Goal: Task Accomplishment & Management: Manage account settings

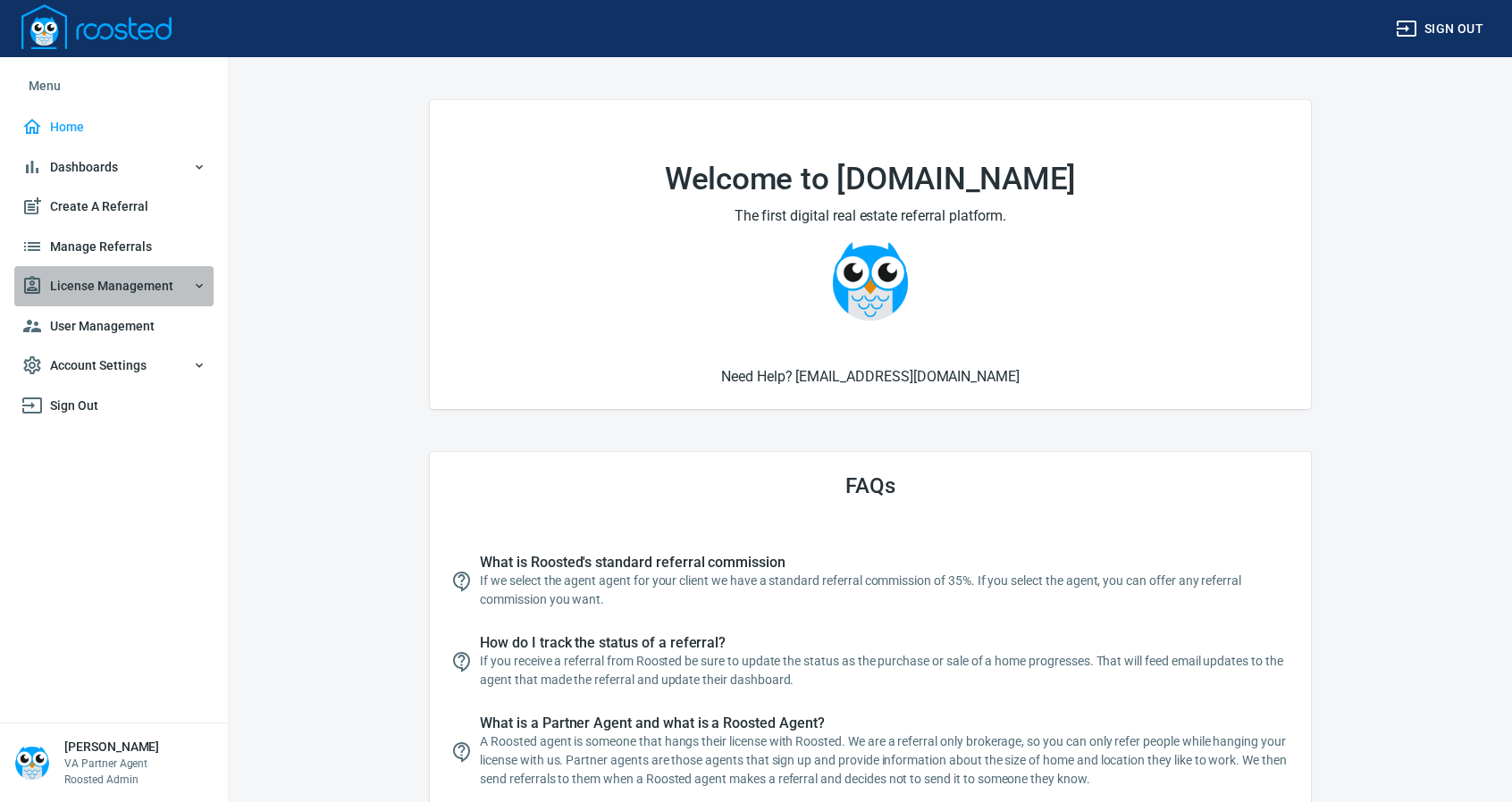
click at [100, 279] on span "License Management" at bounding box center [114, 286] width 185 height 23
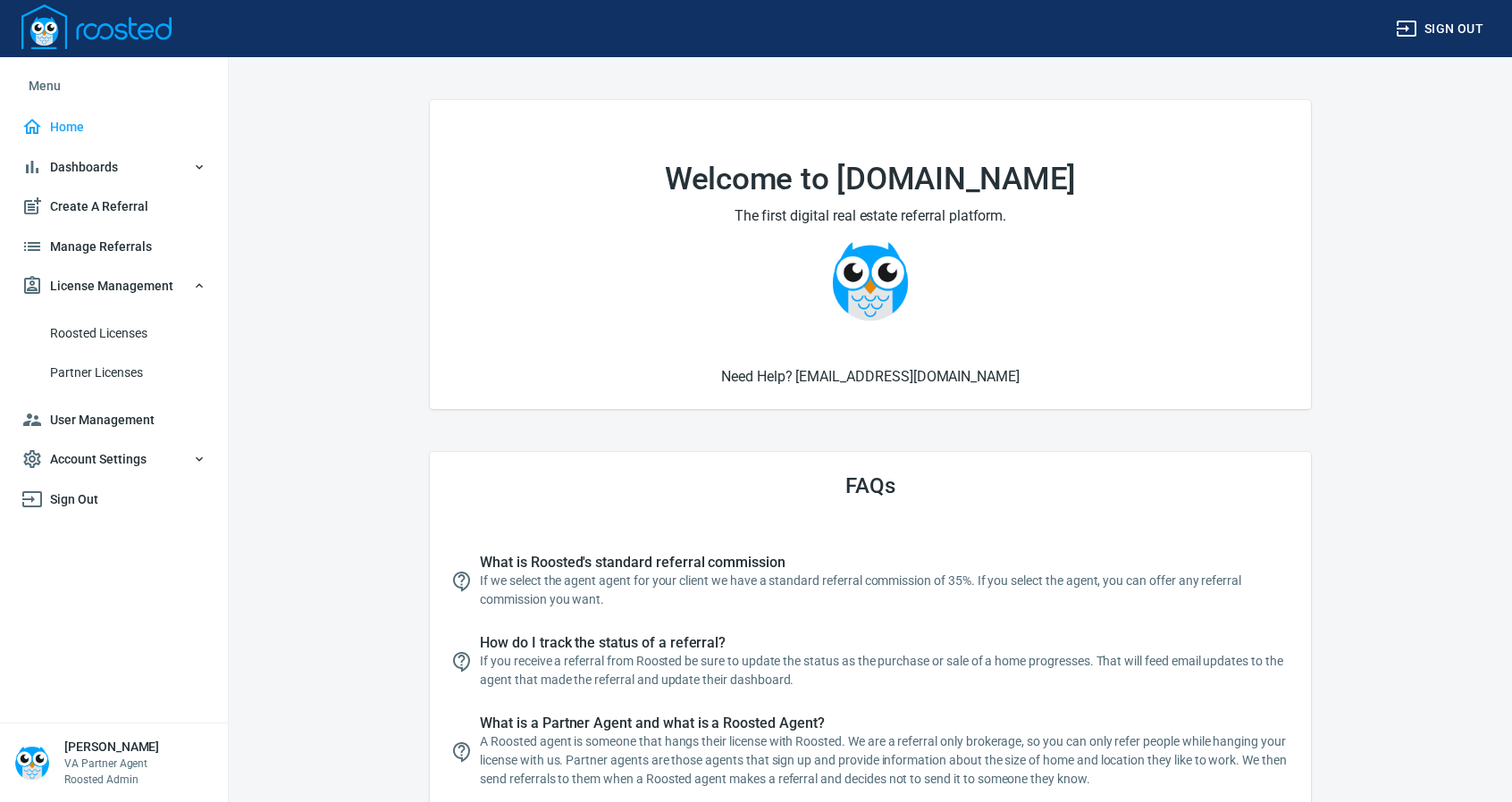
click at [96, 330] on span "Roosted Licenses" at bounding box center [129, 334] width 156 height 23
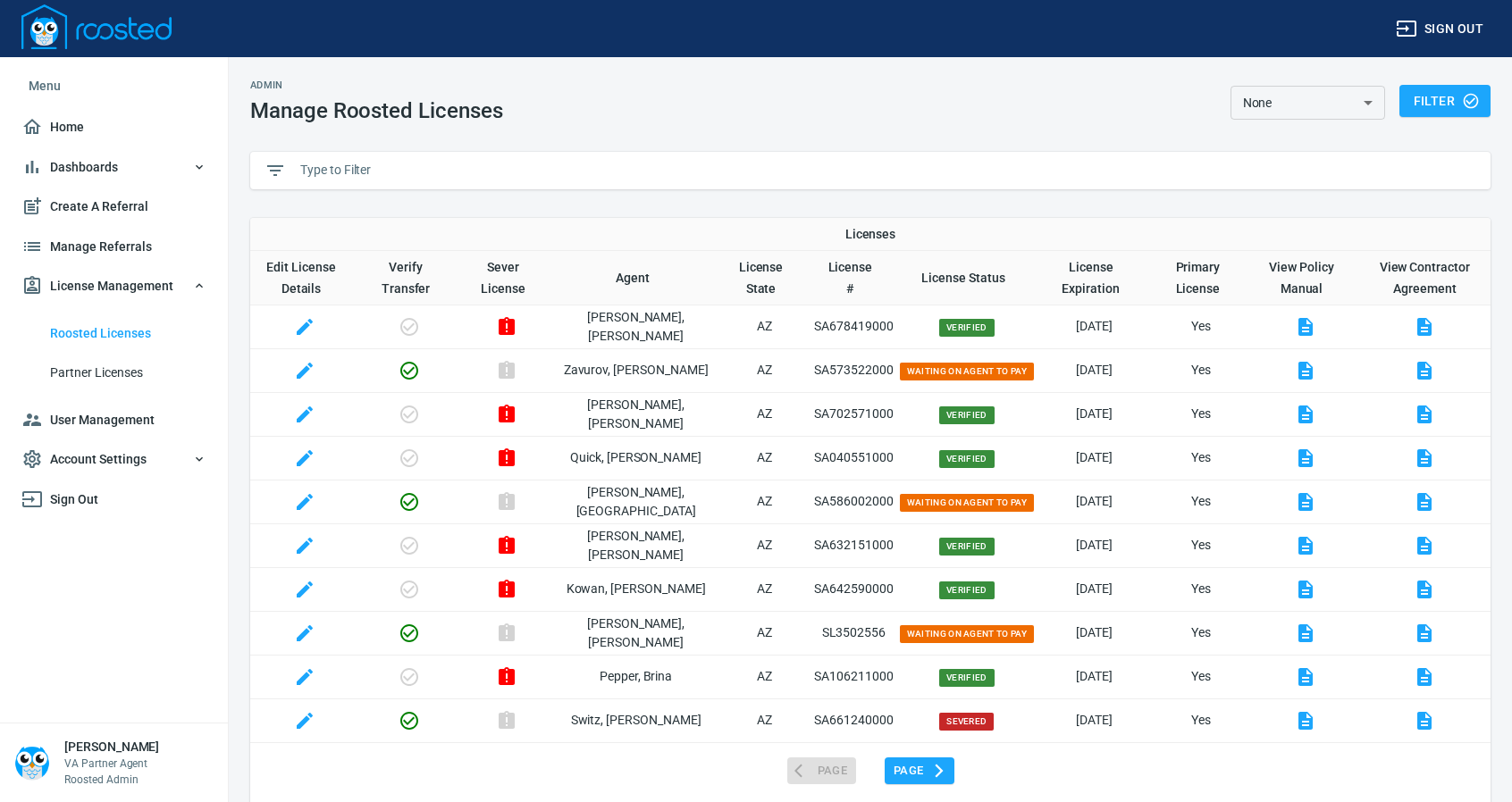
click at [364, 170] on input "text" at bounding box center [888, 170] width 1176 height 27
paste input "SA529252000"
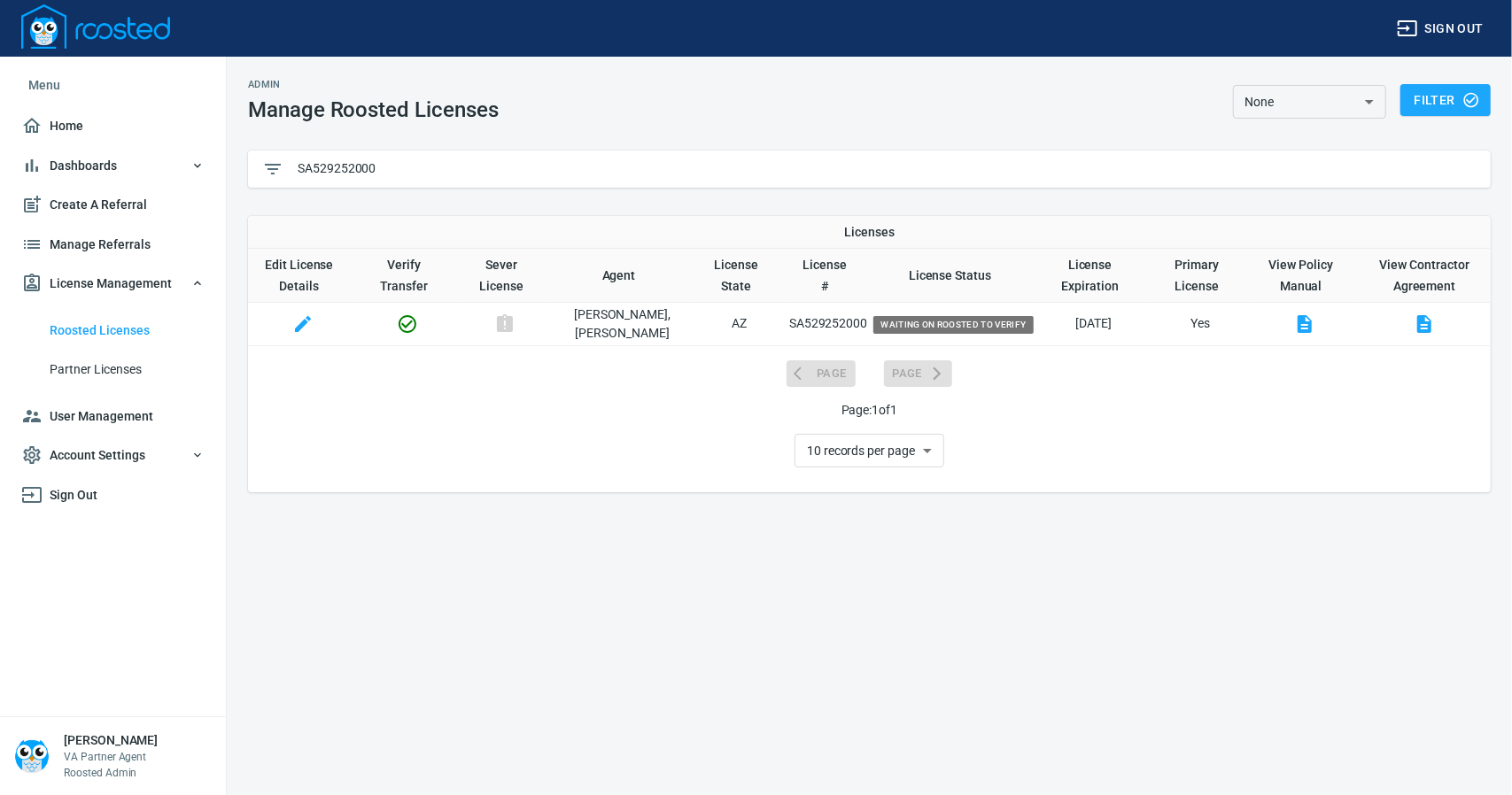
type input "SA529252000"
click at [515, 320] on icon "button" at bounding box center [506, 324] width 22 height 22
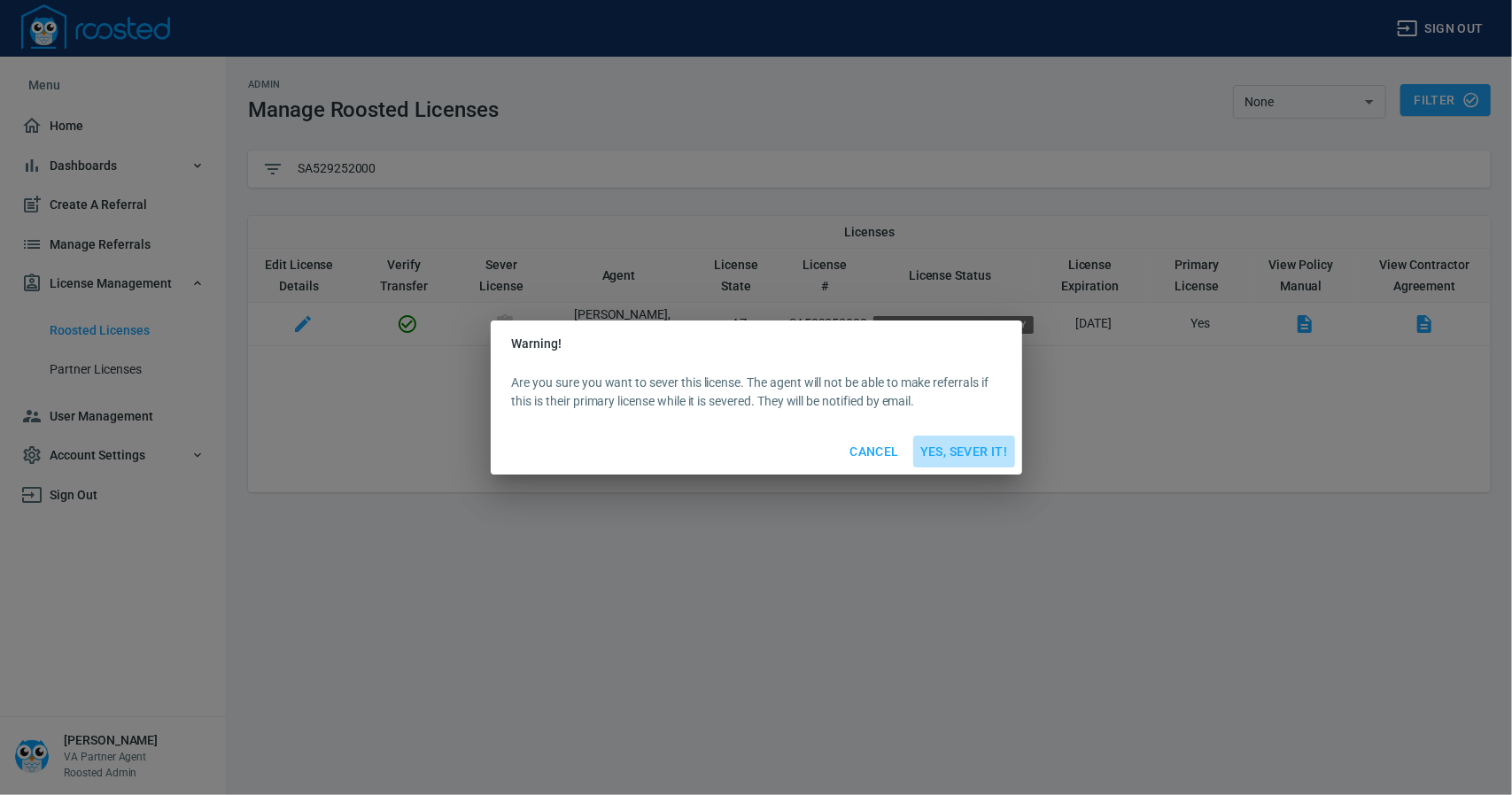
click at [972, 450] on span "Yes, Sever It!" at bounding box center [964, 451] width 87 height 23
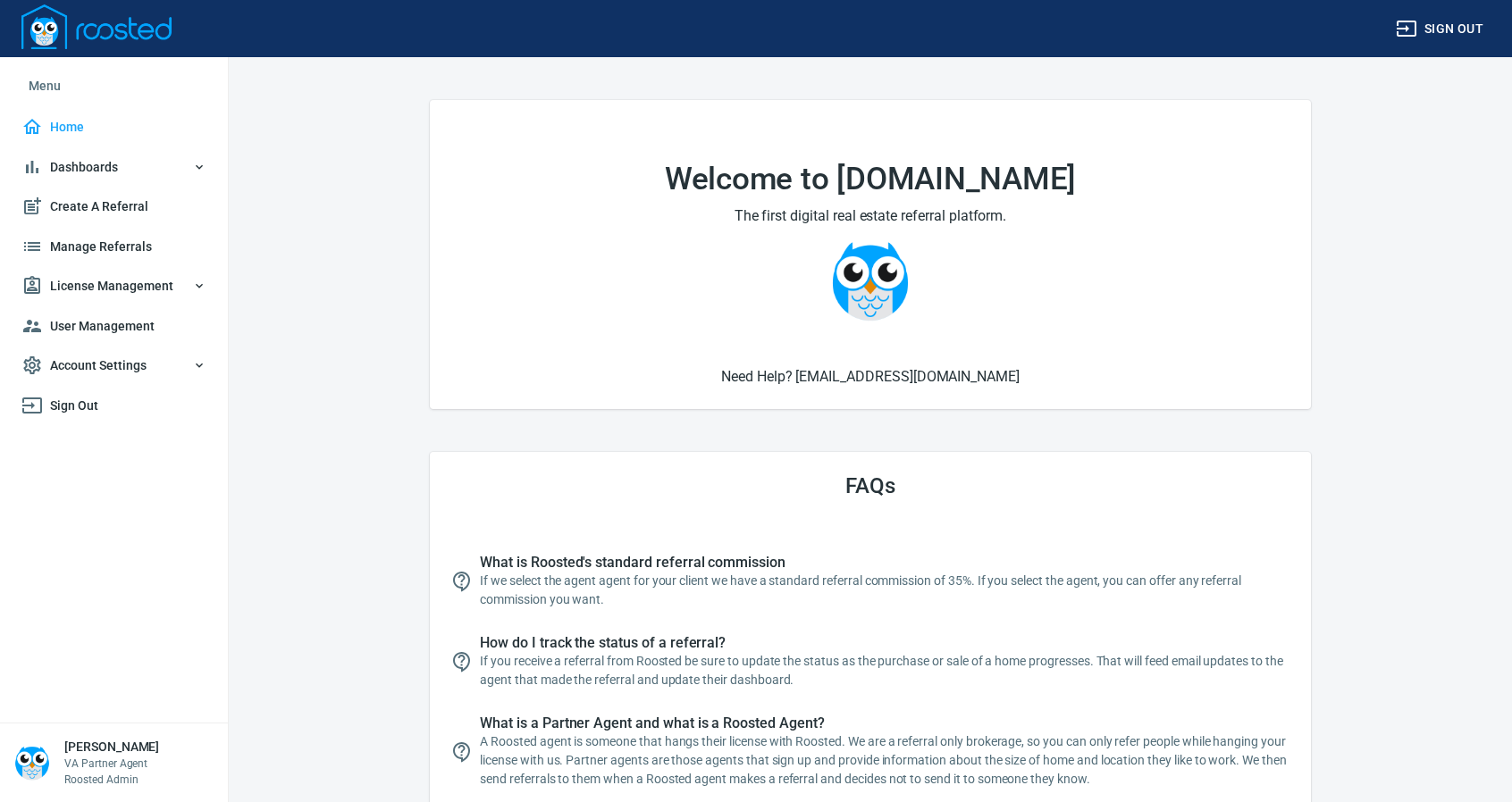
click at [112, 280] on span "License Management" at bounding box center [114, 286] width 185 height 23
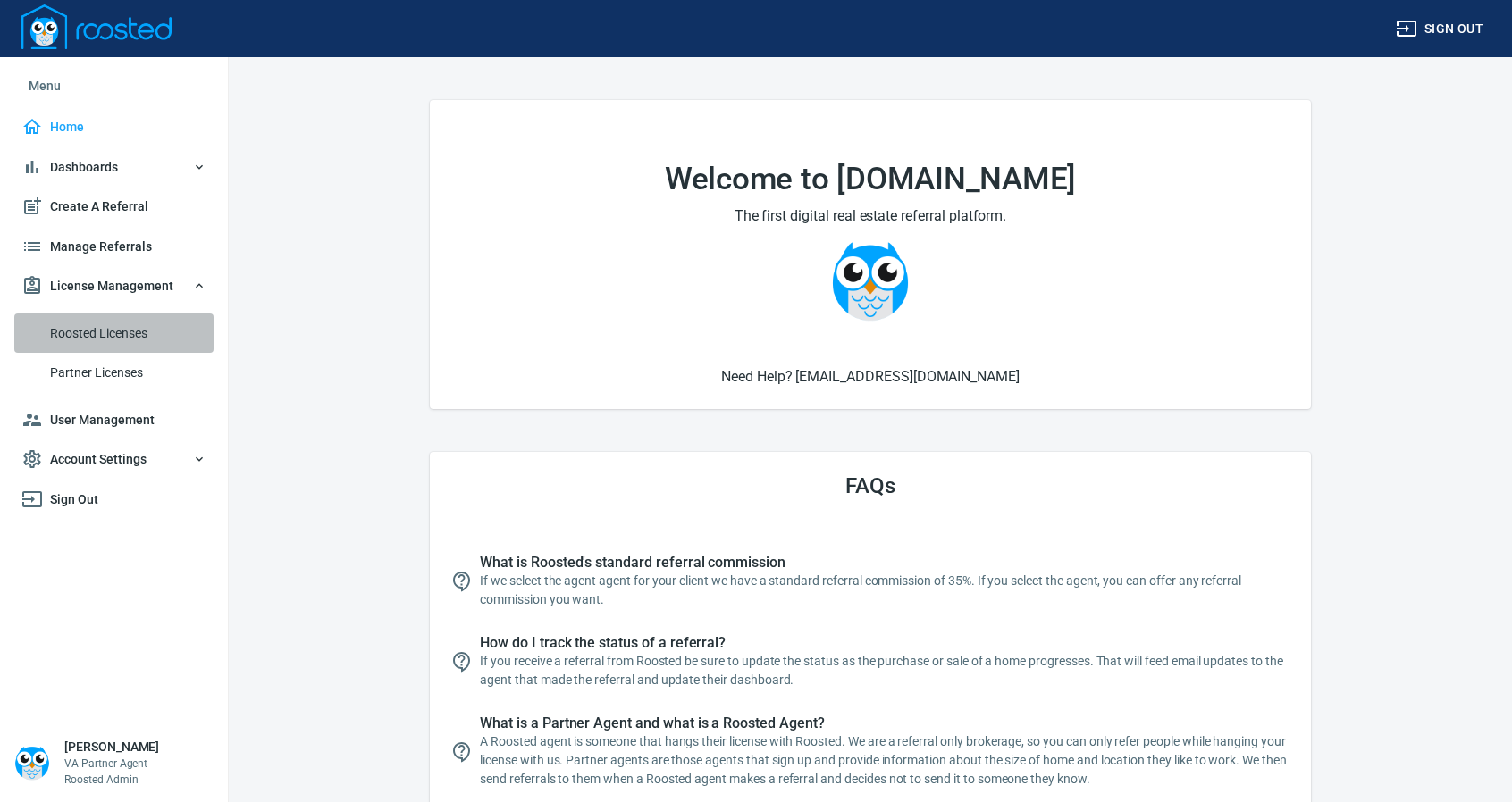
drag, startPoint x: 117, startPoint y: 330, endPoint x: 186, endPoint y: 306, distance: 73.1
click at [116, 328] on span "Roosted Licenses" at bounding box center [129, 334] width 156 height 23
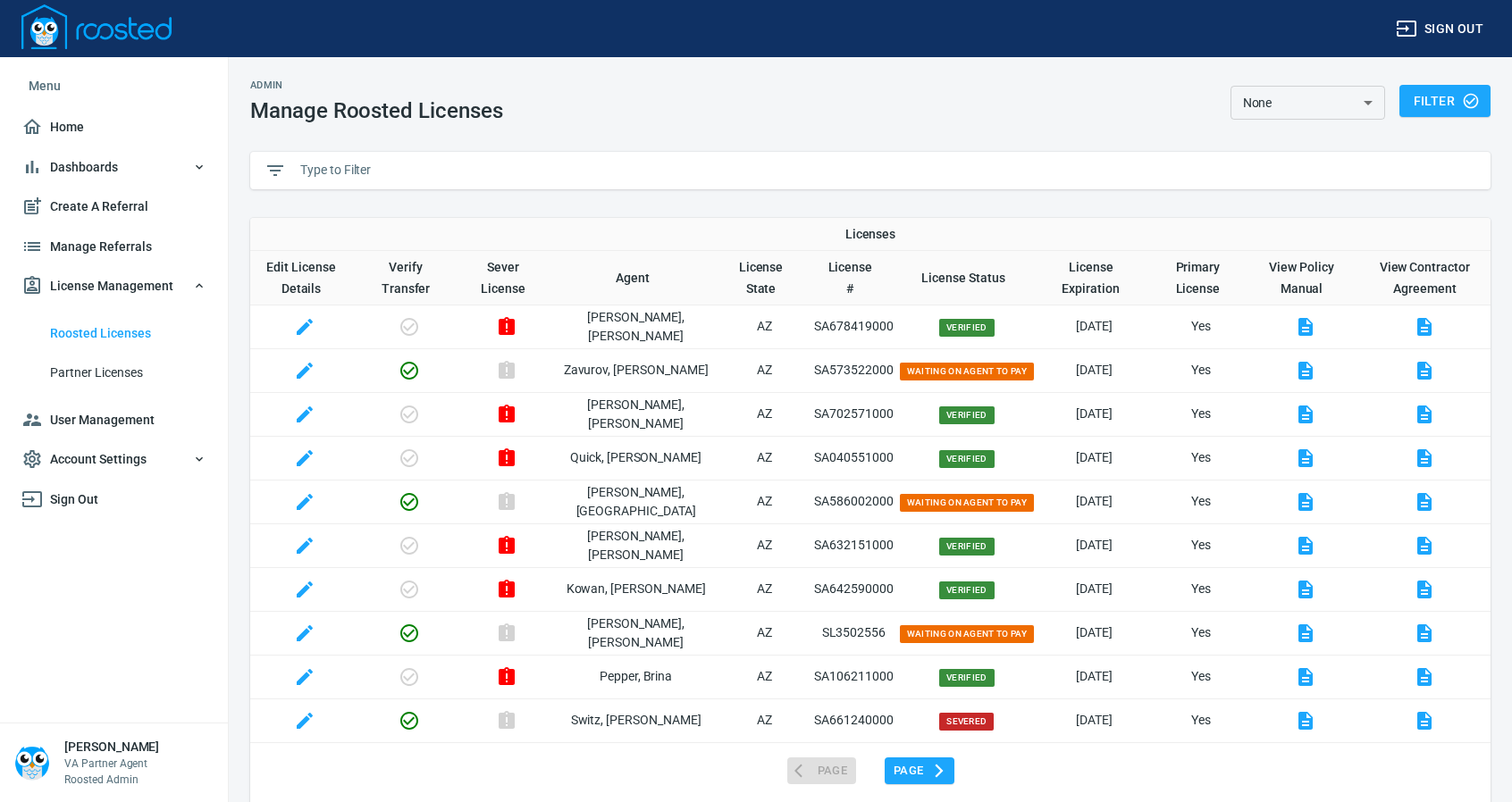
click at [428, 176] on input "text" at bounding box center [888, 170] width 1176 height 27
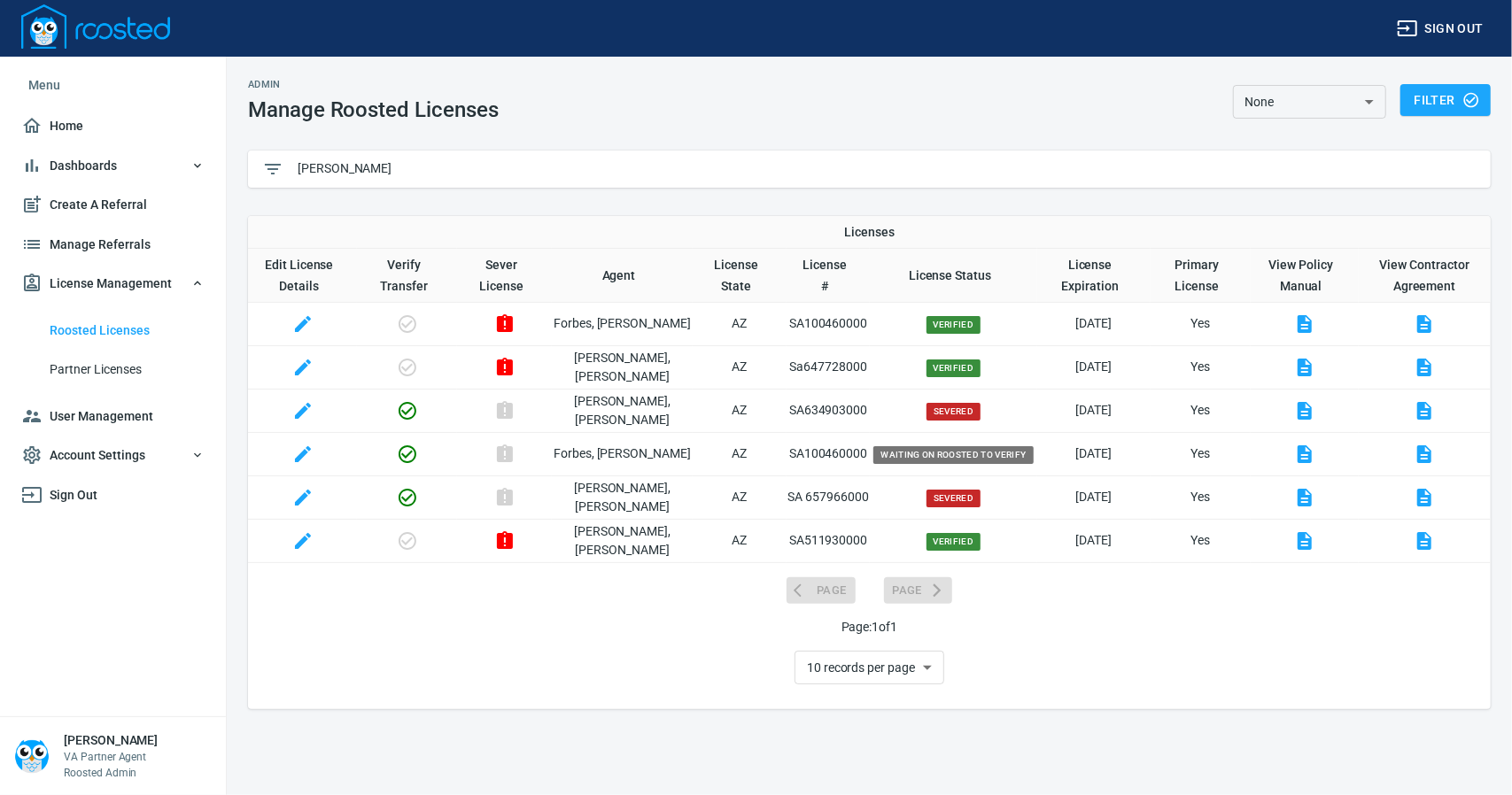
type input "[PERSON_NAME]"
click at [418, 446] on icon "button" at bounding box center [407, 454] width 22 height 22
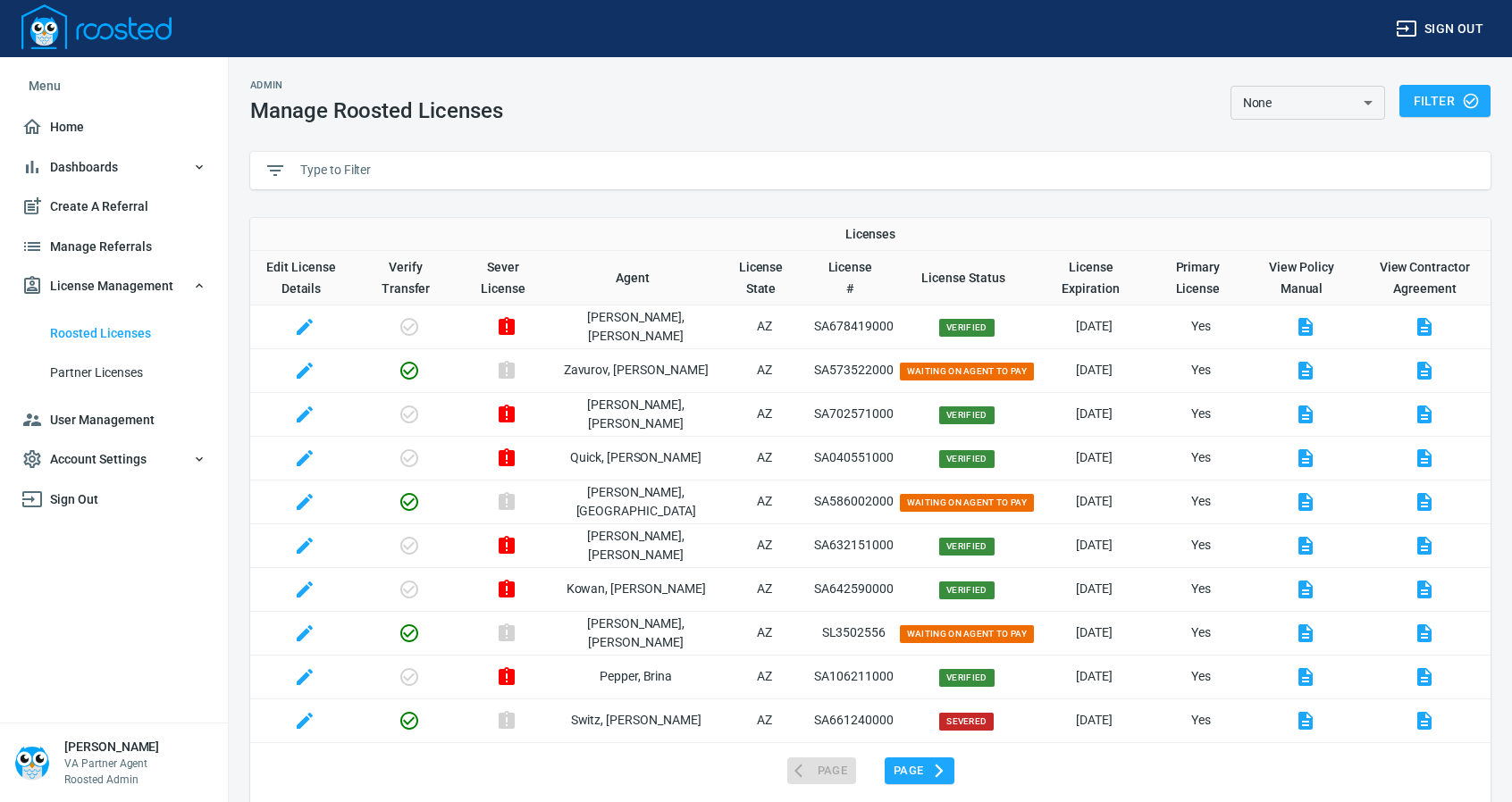
click at [435, 167] on input "text" at bounding box center [888, 170] width 1176 height 27
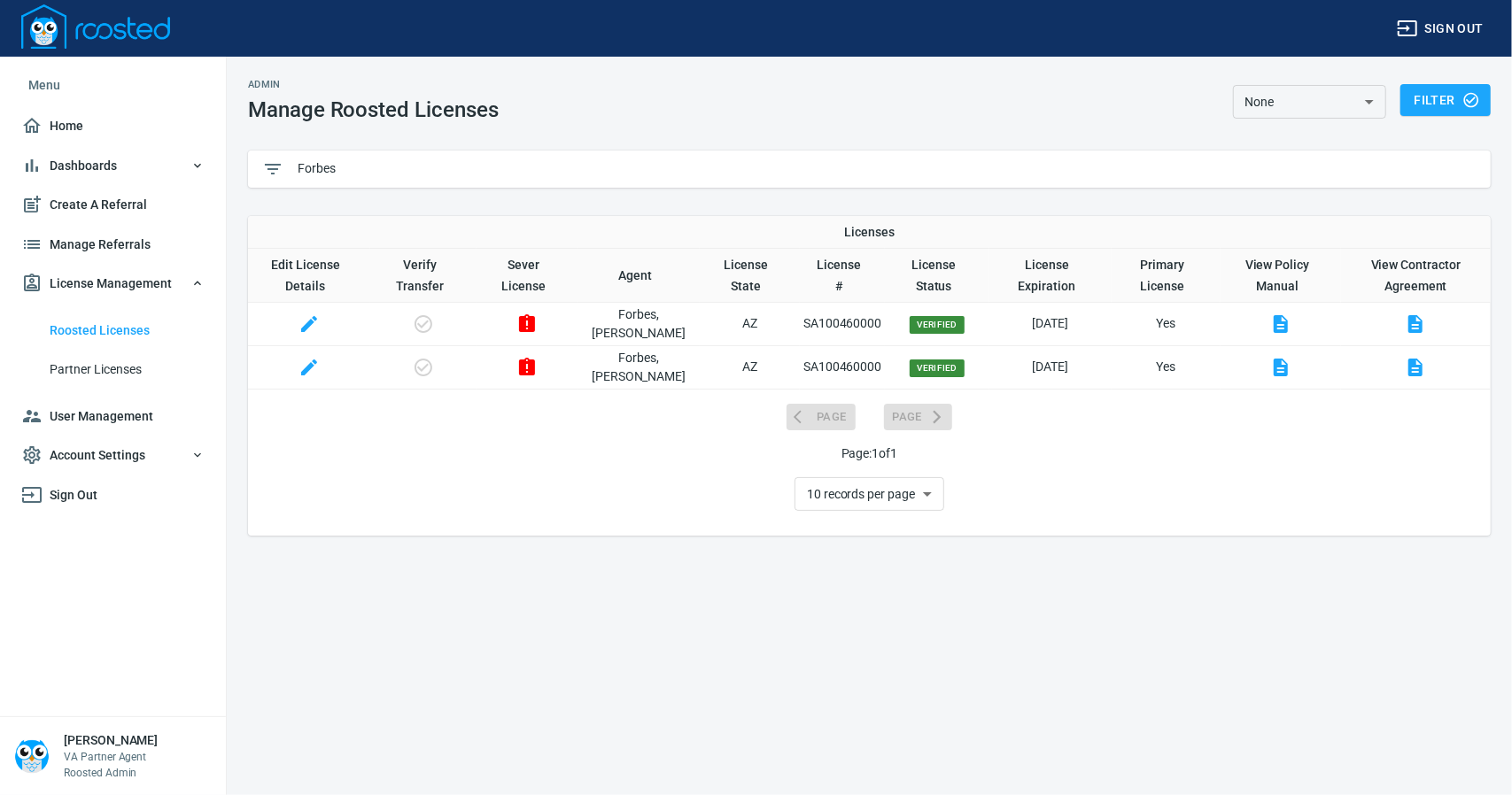
type input "Forbes"
click at [62, 419] on span "User Management" at bounding box center [113, 416] width 184 height 23
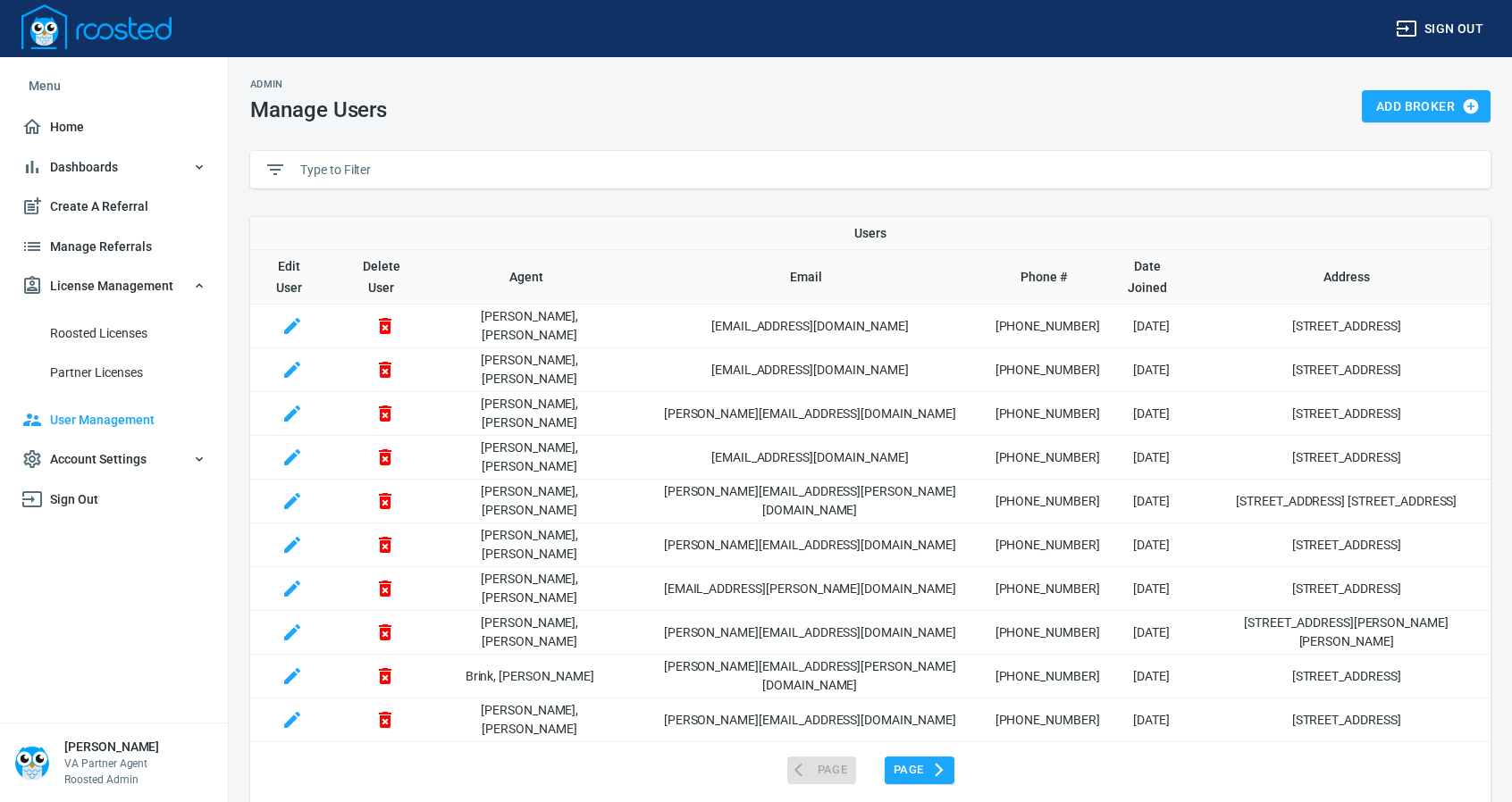
click at [381, 169] on input "text" at bounding box center [888, 169] width 1176 height 27
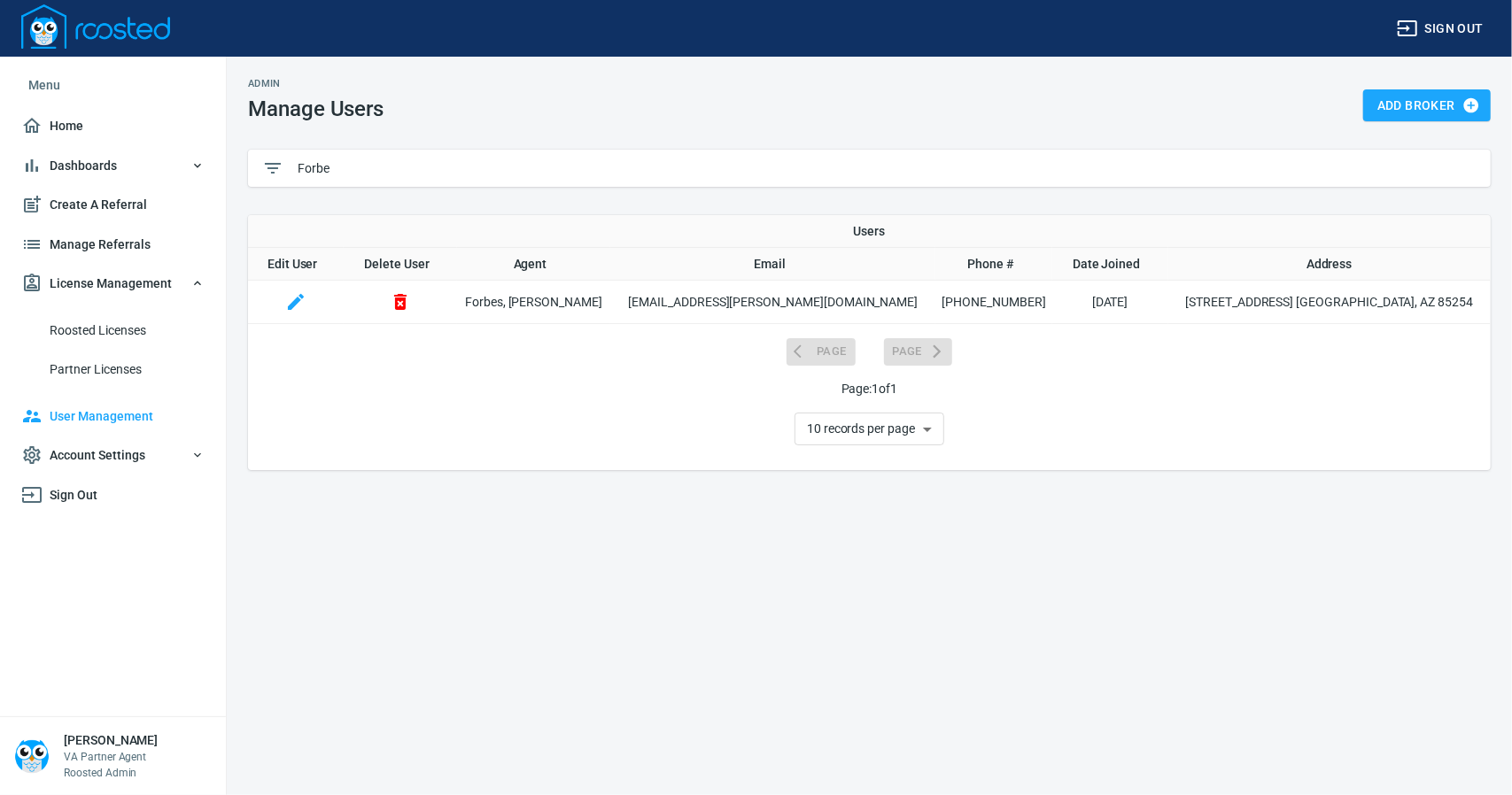
type input "Forbe"
click at [304, 304] on icon "button" at bounding box center [296, 302] width 16 height 16
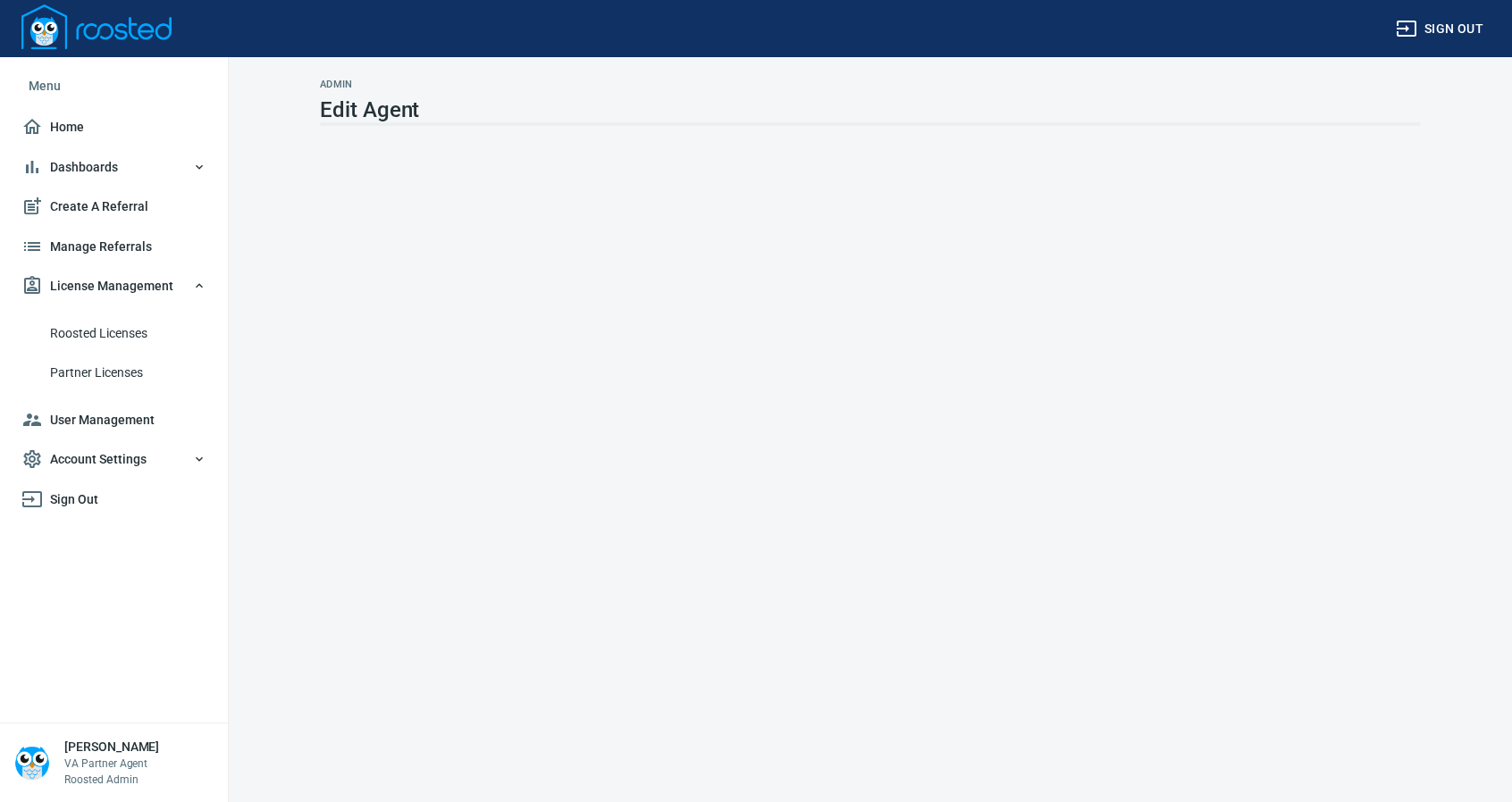
select select "AZ"
